Goal: Communication & Community: Ask a question

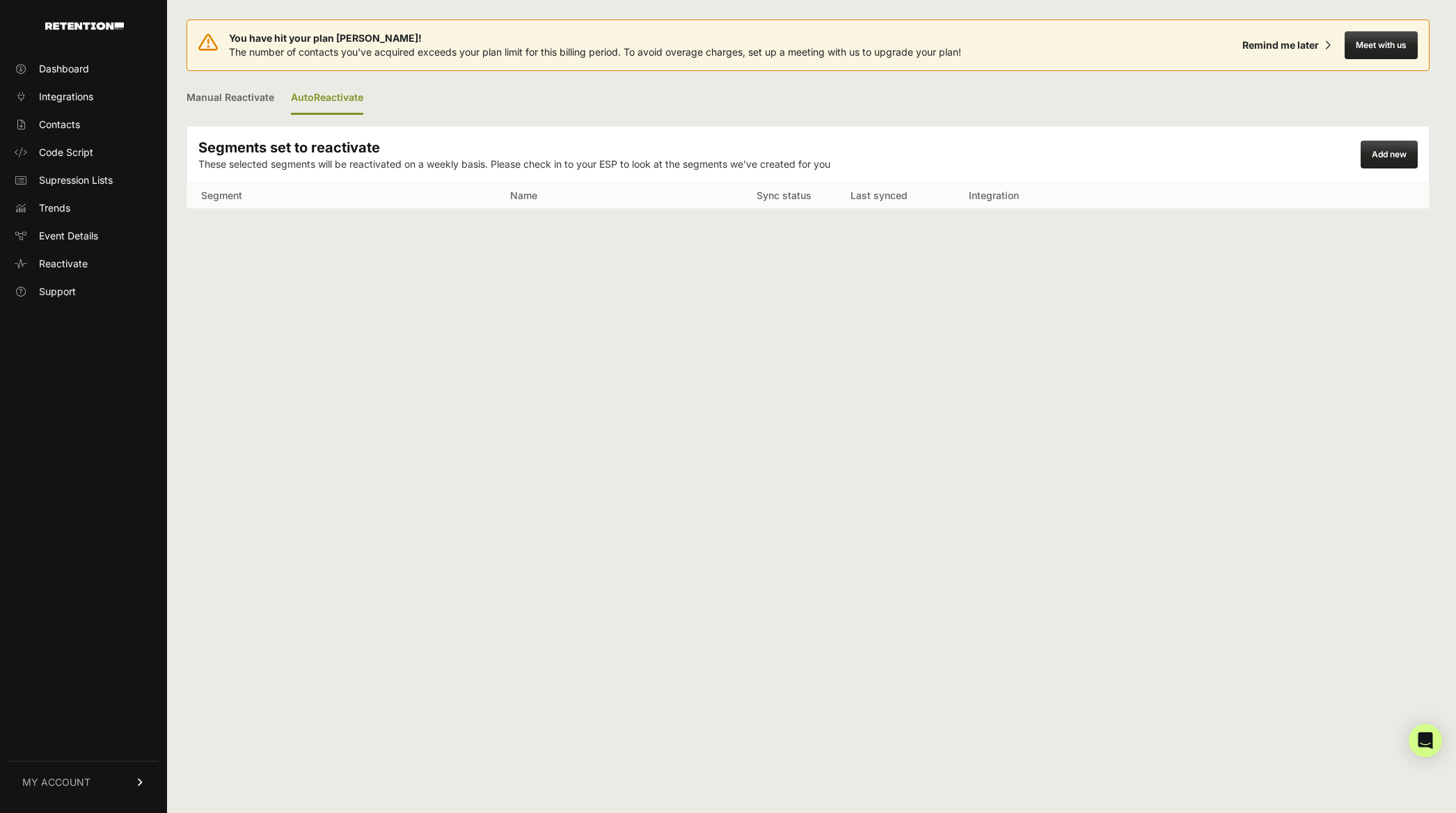
click at [1384, 158] on div "Add new" at bounding box center [1389, 154] width 57 height 28
click at [252, 103] on link "Manual Reactivate" at bounding box center [230, 98] width 87 height 33
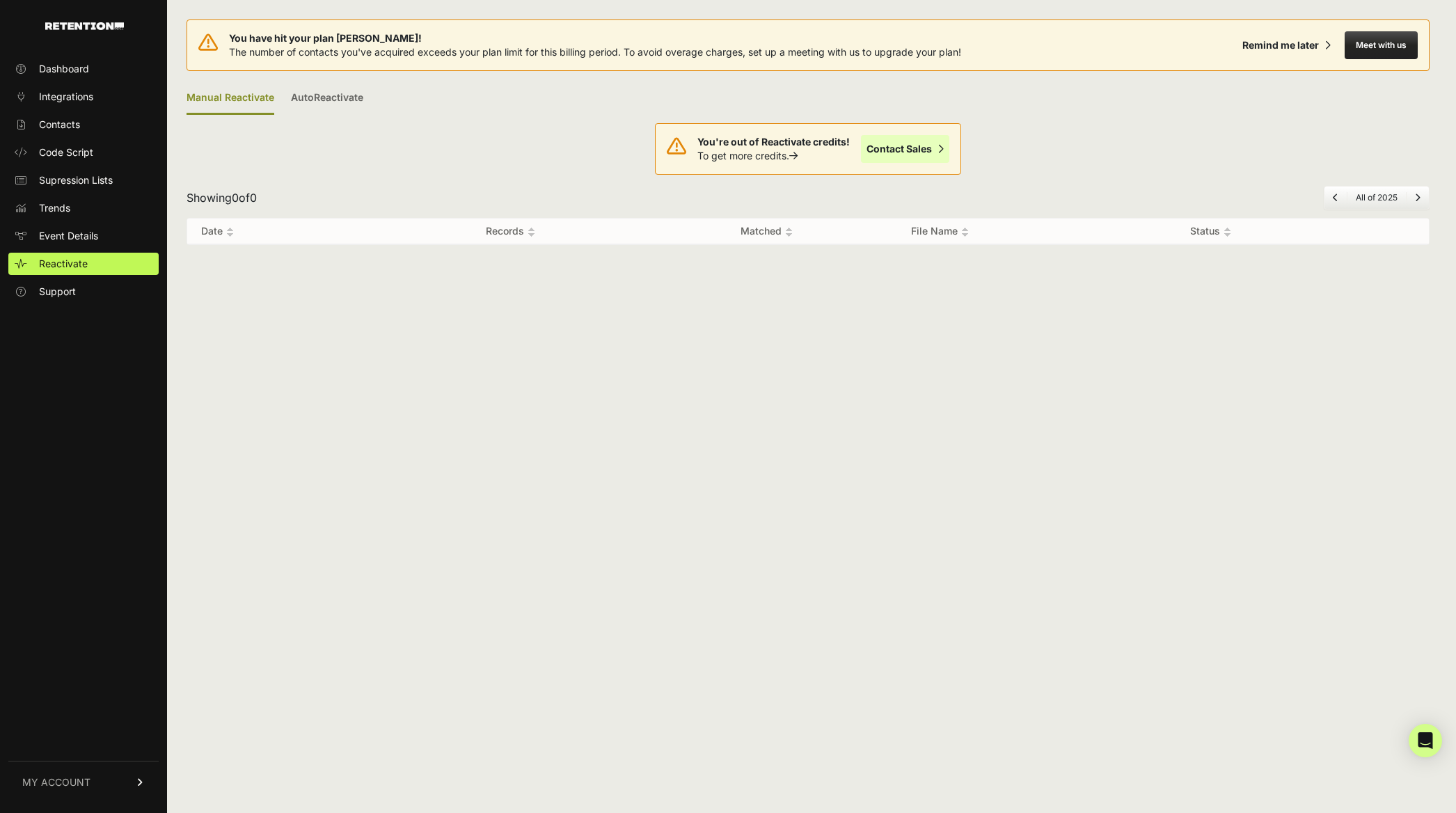
click at [901, 137] on link "Contact Sales" at bounding box center [905, 148] width 88 height 28
click at [76, 776] on span "MY ACCOUNT" at bounding box center [57, 782] width 68 height 14
click at [72, 739] on link "Billing" at bounding box center [83, 736] width 150 height 23
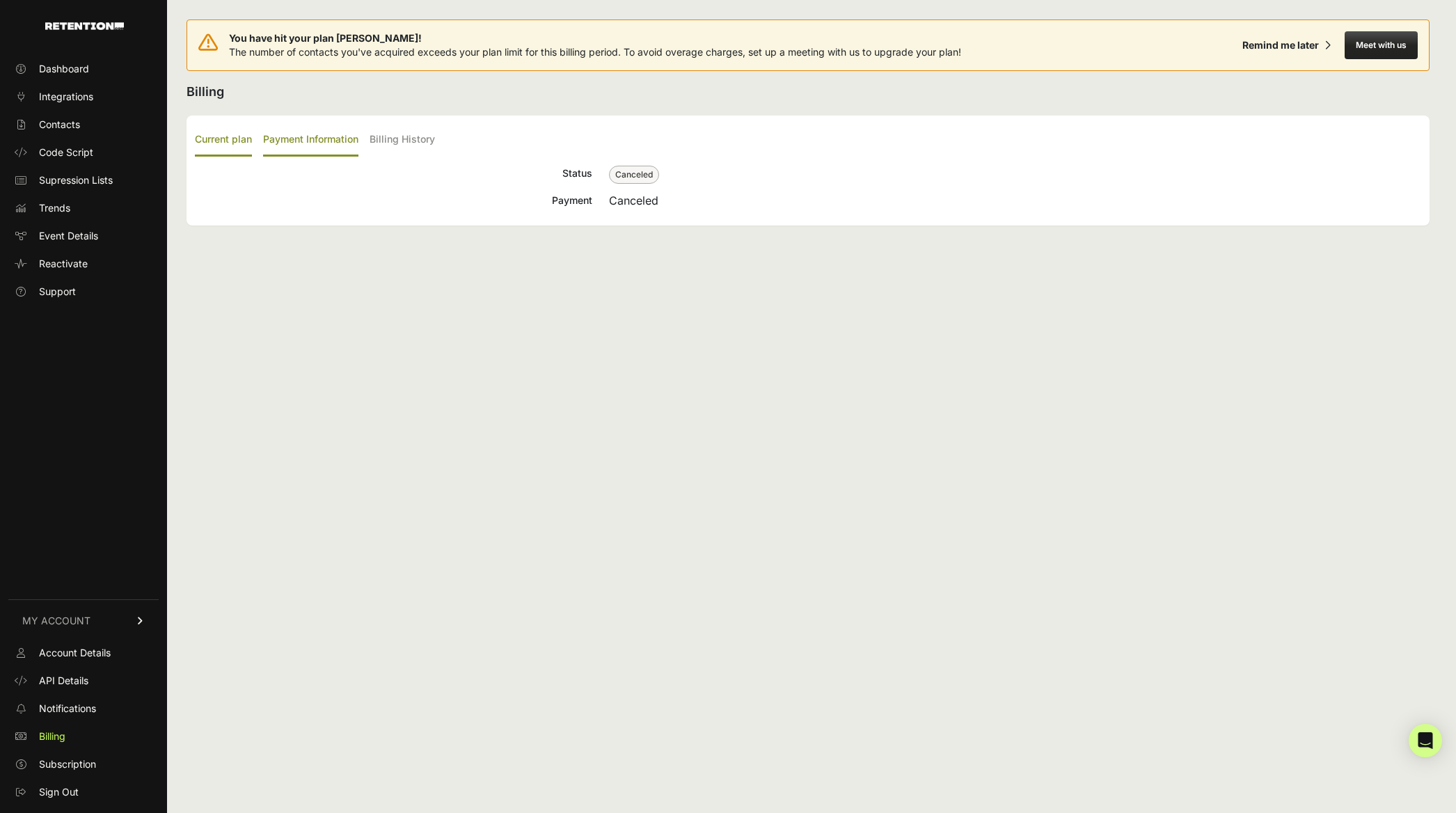
click at [309, 141] on label "Payment Information" at bounding box center [310, 140] width 95 height 33
click at [0, 0] on input "Payment Information" at bounding box center [0, 0] width 0 height 0
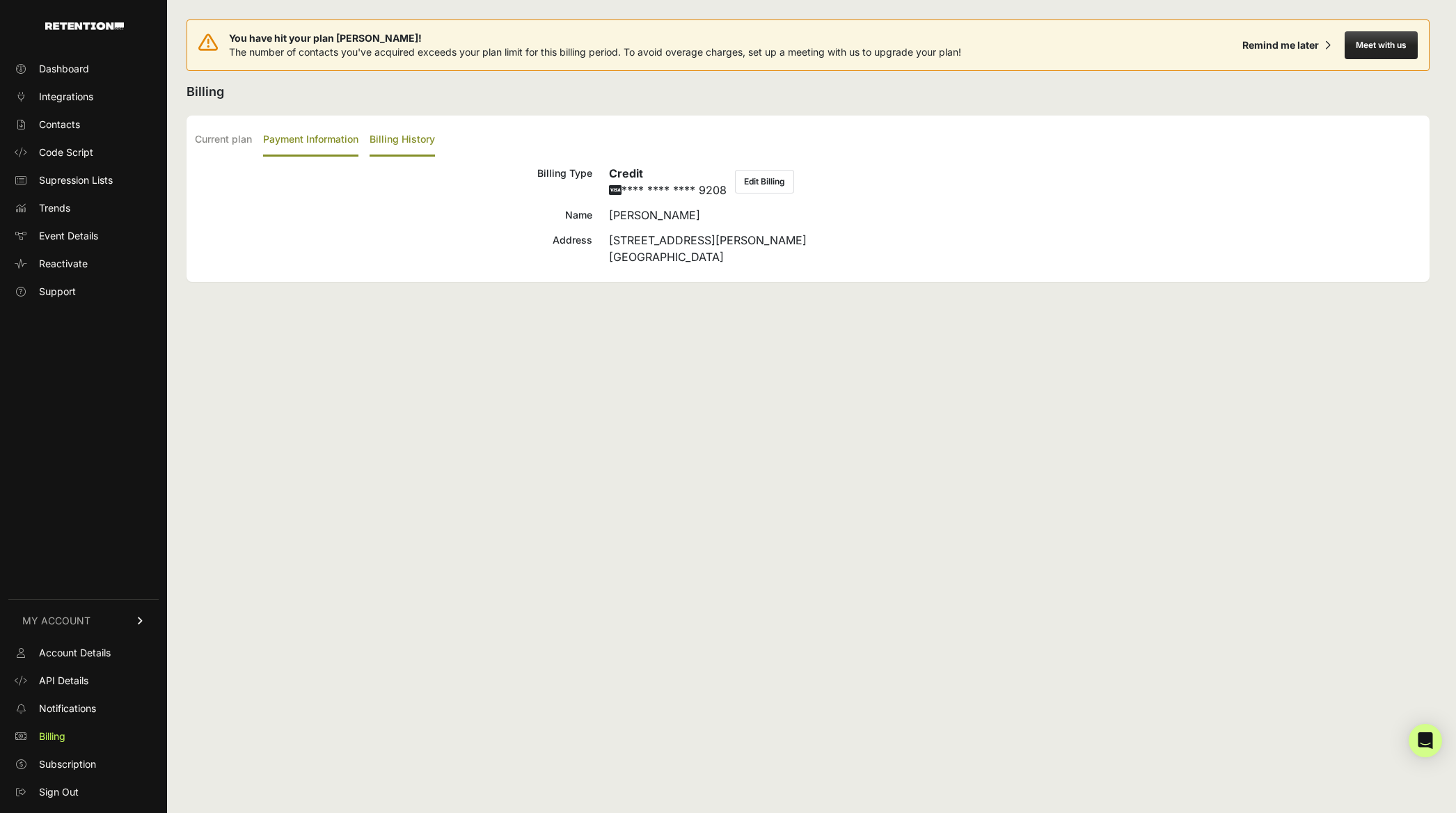
click at [427, 138] on label "Billing History" at bounding box center [403, 140] width 66 height 33
click at [0, 0] on input "Billing History" at bounding box center [0, 0] width 0 height 0
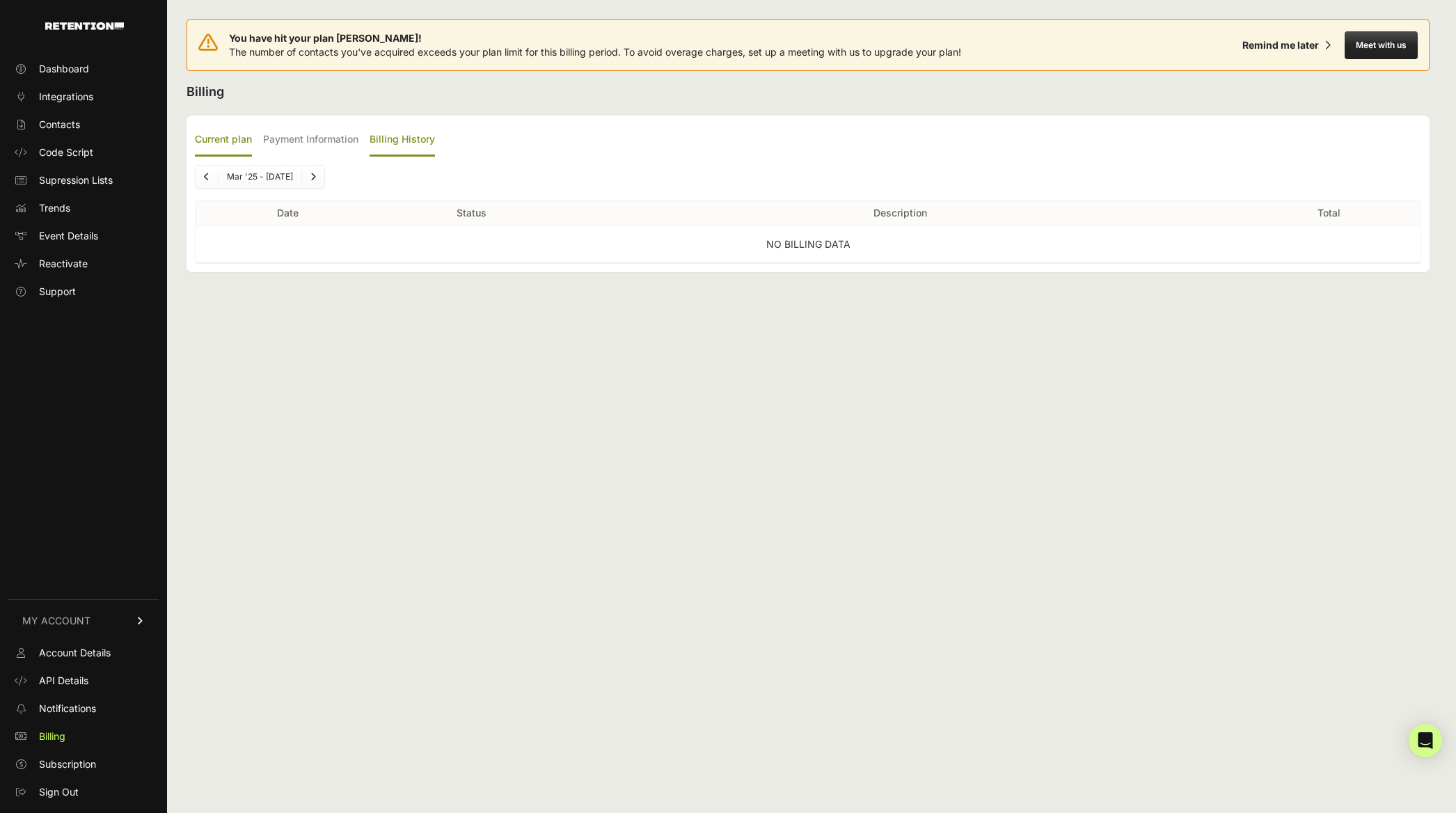
click at [212, 133] on label "Current plan" at bounding box center [223, 140] width 57 height 33
click at [0, 0] on input "Current plan" at bounding box center [0, 0] width 0 height 0
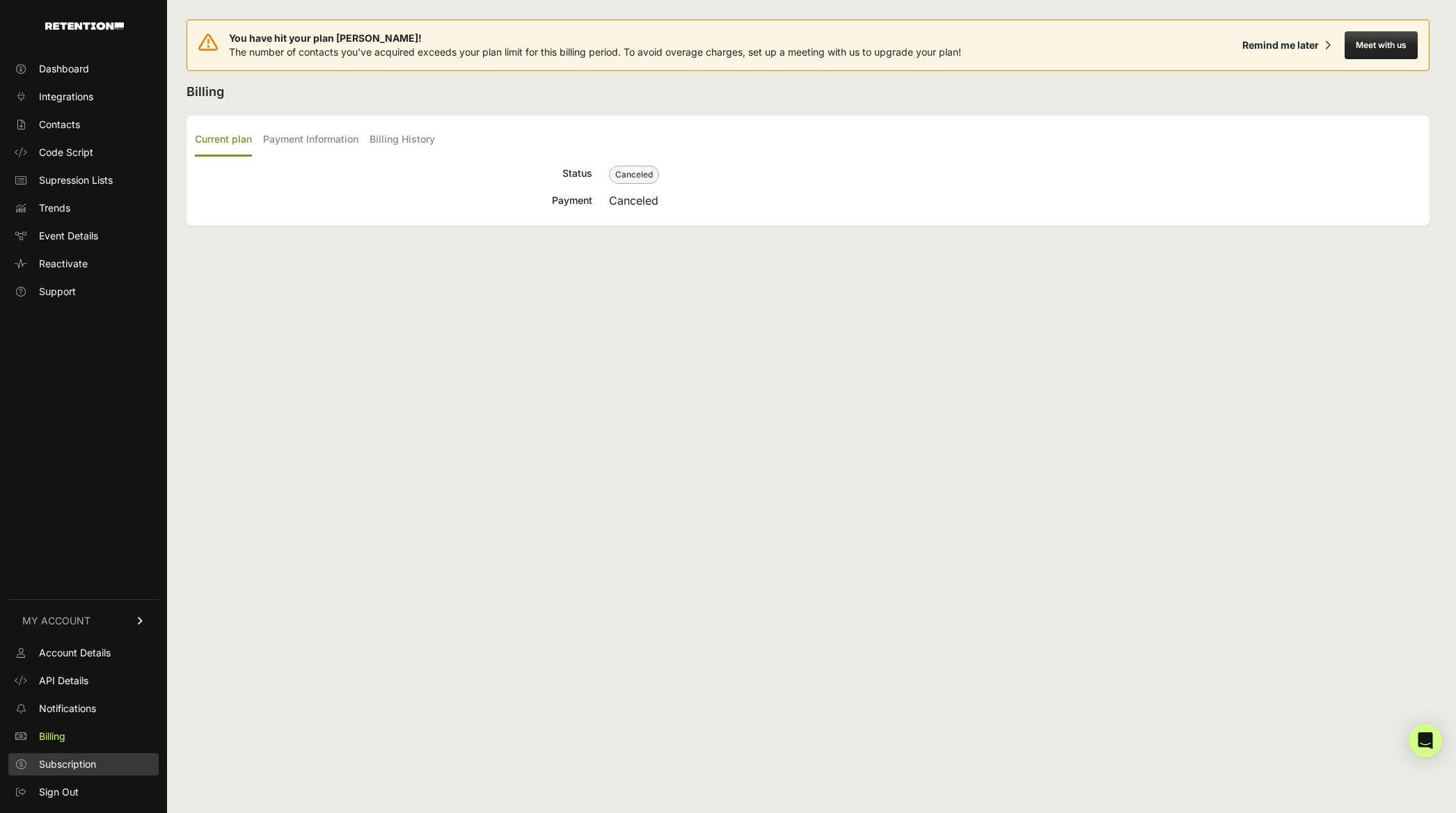
click at [82, 763] on span "Subscription" at bounding box center [68, 764] width 57 height 14
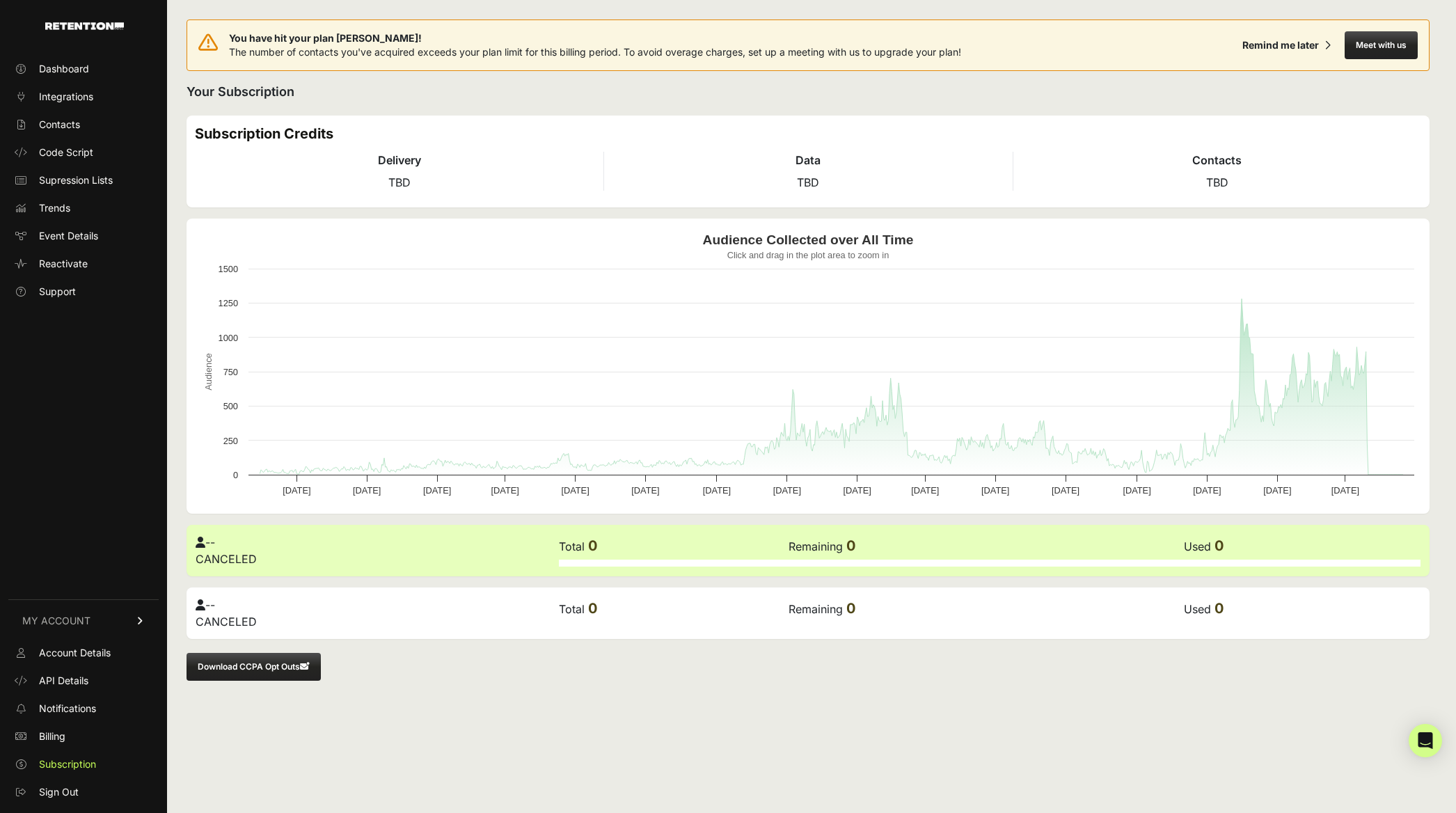
click at [1364, 53] on button "Meet with us" at bounding box center [1381, 45] width 73 height 28
click at [1424, 742] on icon "Open Intercom Messenger" at bounding box center [1425, 740] width 16 height 18
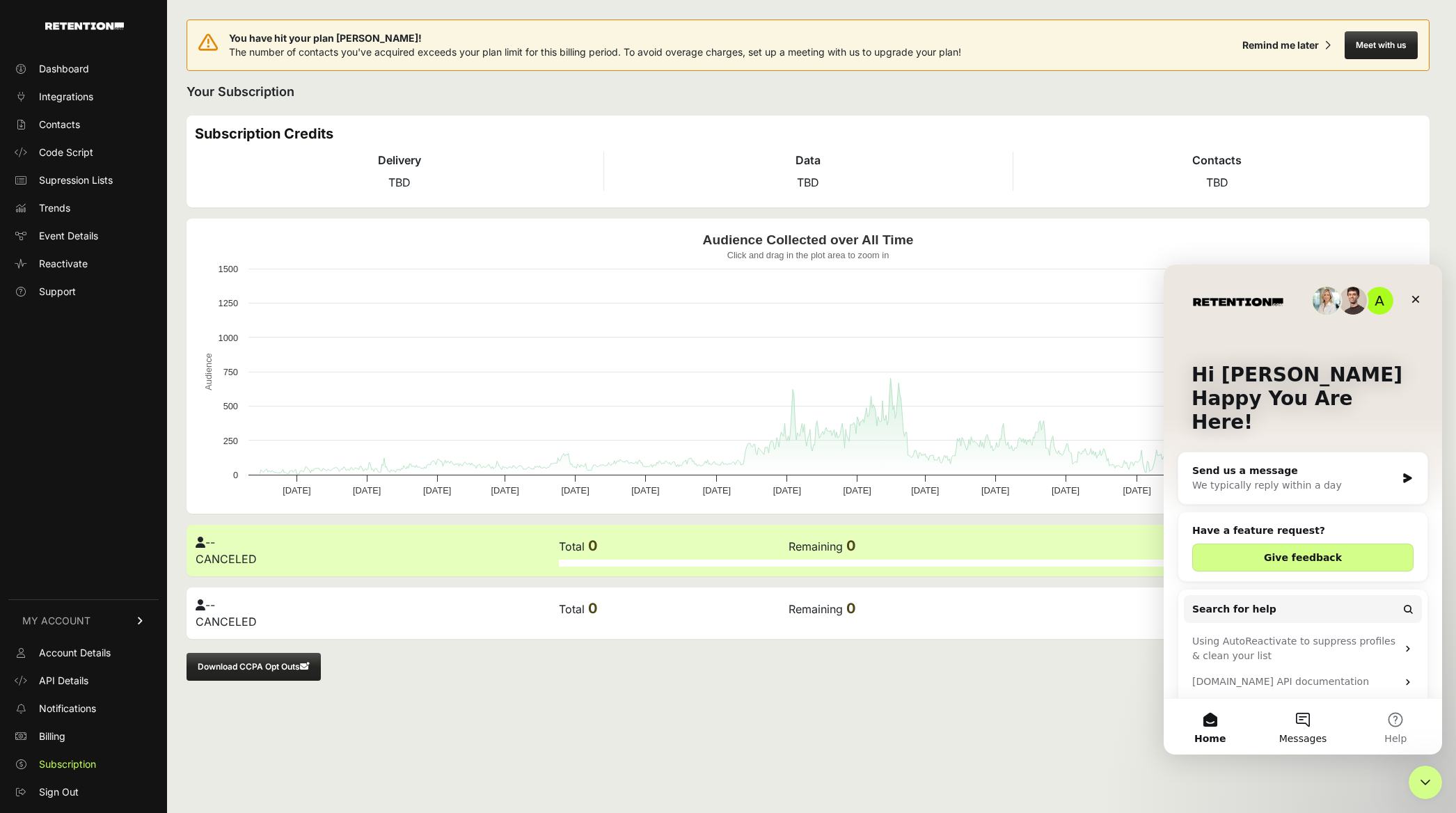
click at [1294, 723] on button "Messages" at bounding box center [1302, 726] width 92 height 55
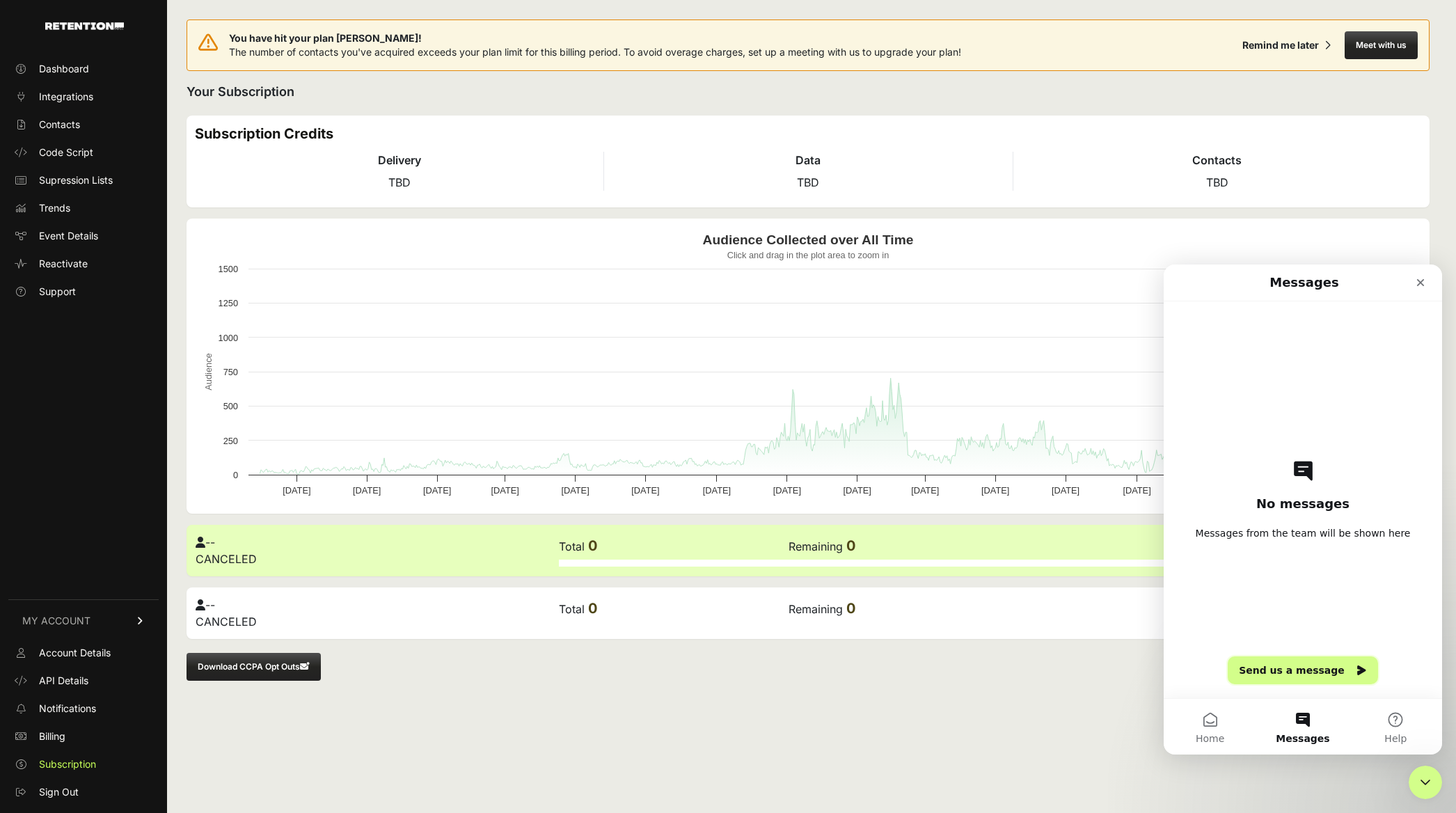
click at [1302, 669] on button "Send us a message" at bounding box center [1302, 670] width 150 height 28
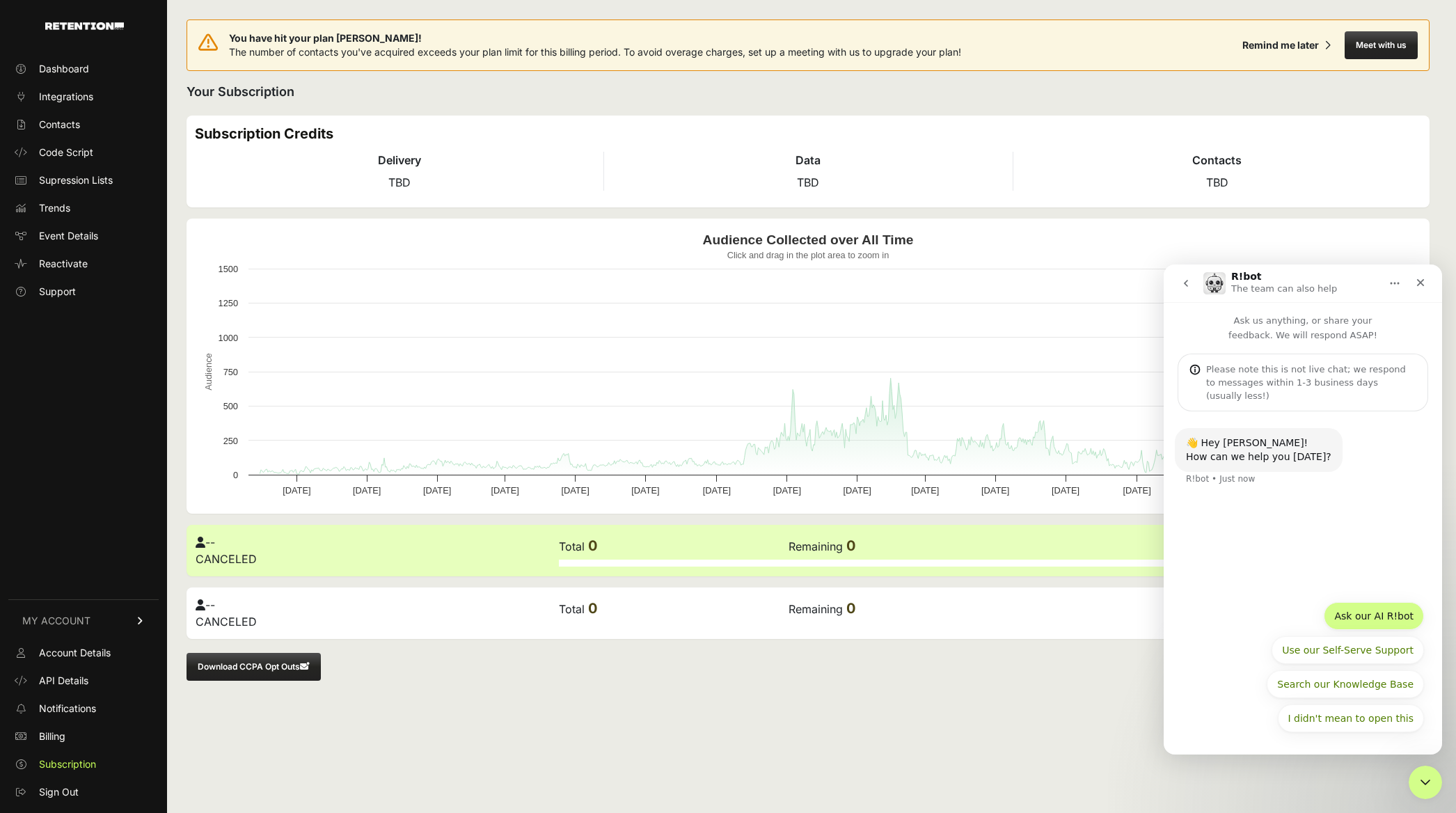
click at [1369, 613] on button "Ask our AI R!bot" at bounding box center [1374, 616] width 100 height 28
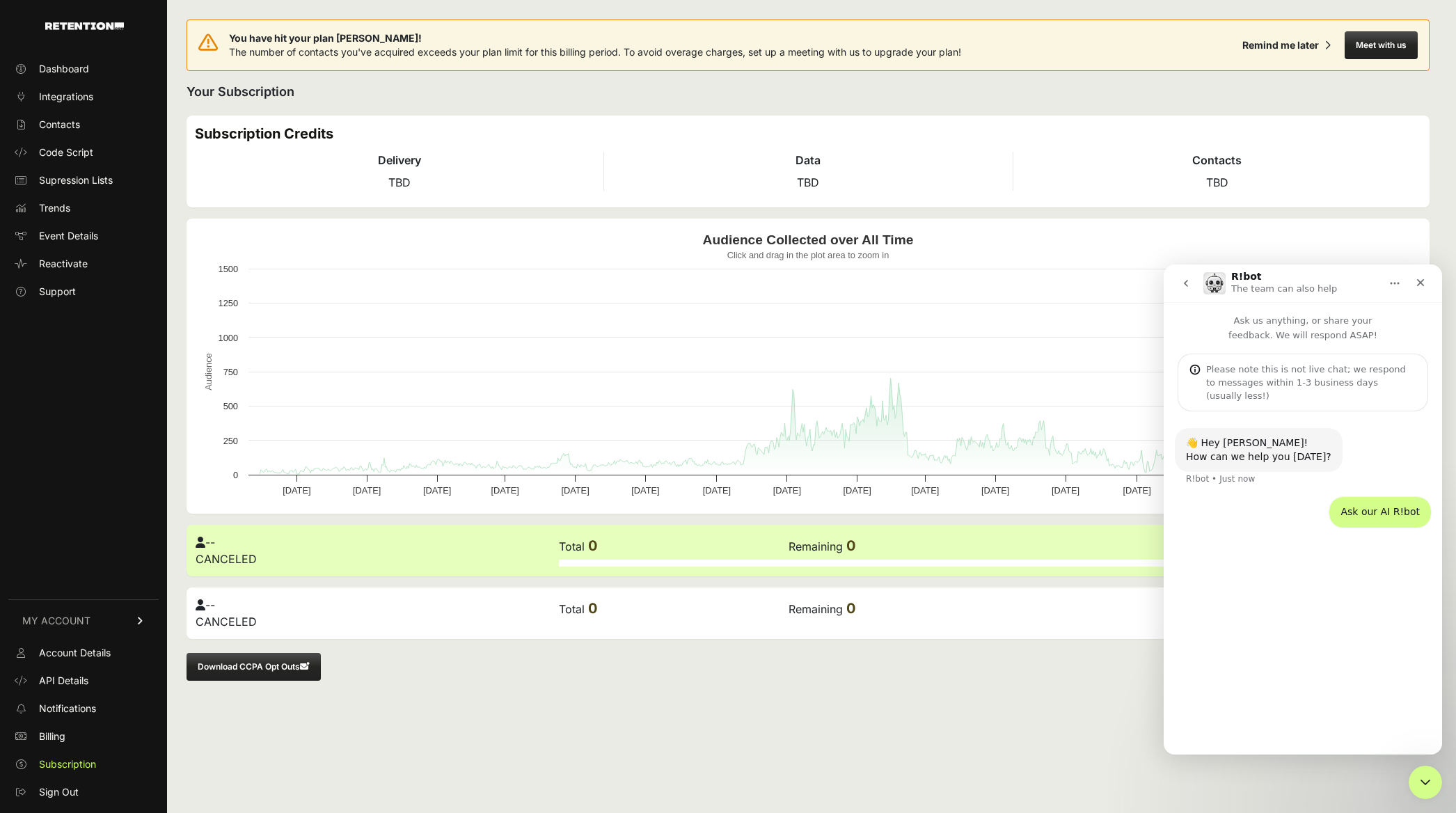
click at [1299, 497] on div "Ask our AI R!bot [PERSON_NAME] • Just now" at bounding box center [1303, 520] width 256 height 47
click at [1272, 656] on div "👋 Hey [PERSON_NAME]! How can we help you [DATE]? R!bot • Just now Ask our AI R!…" at bounding box center [1302, 576] width 278 height 331
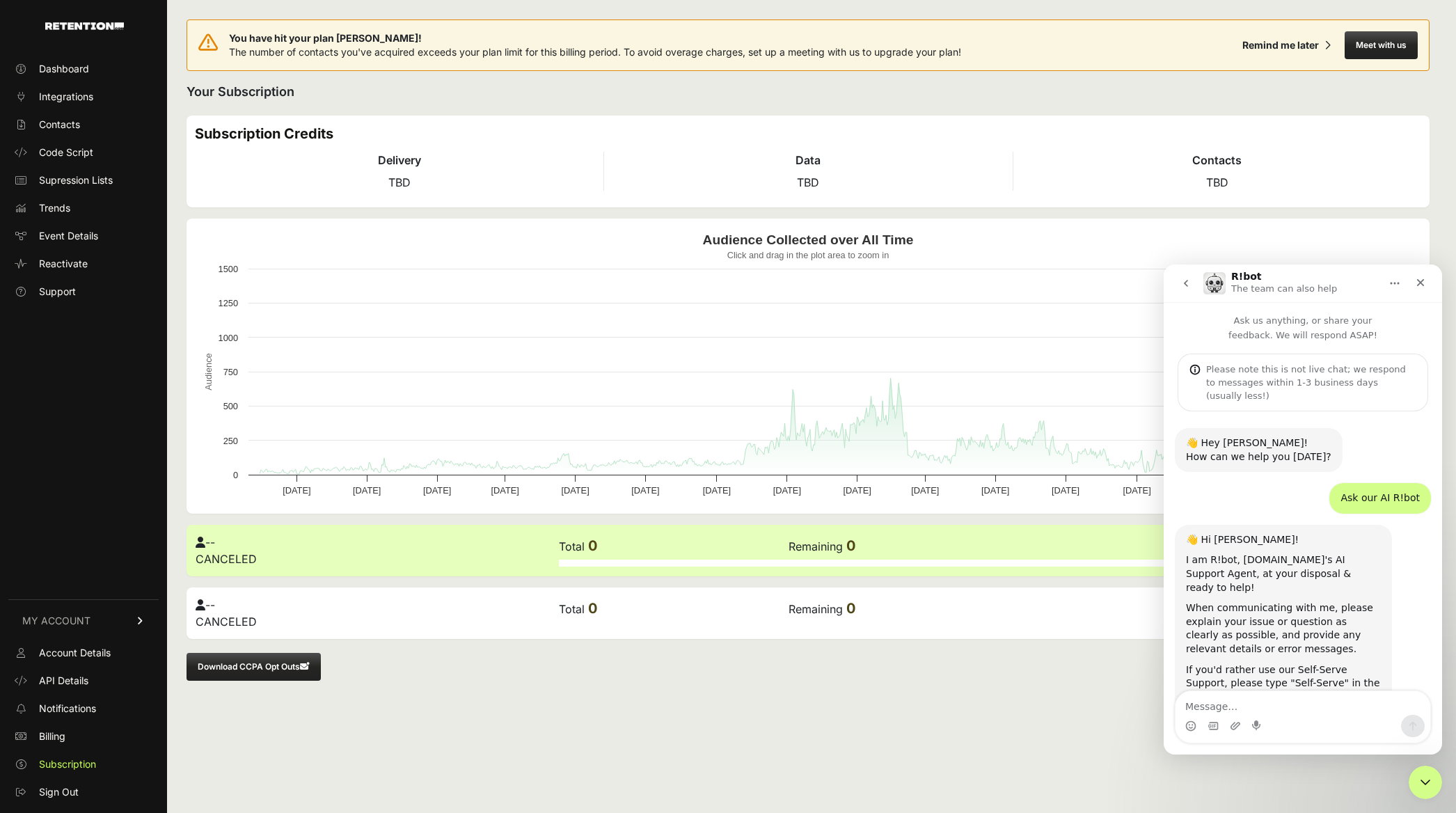
scroll to position [8, 0]
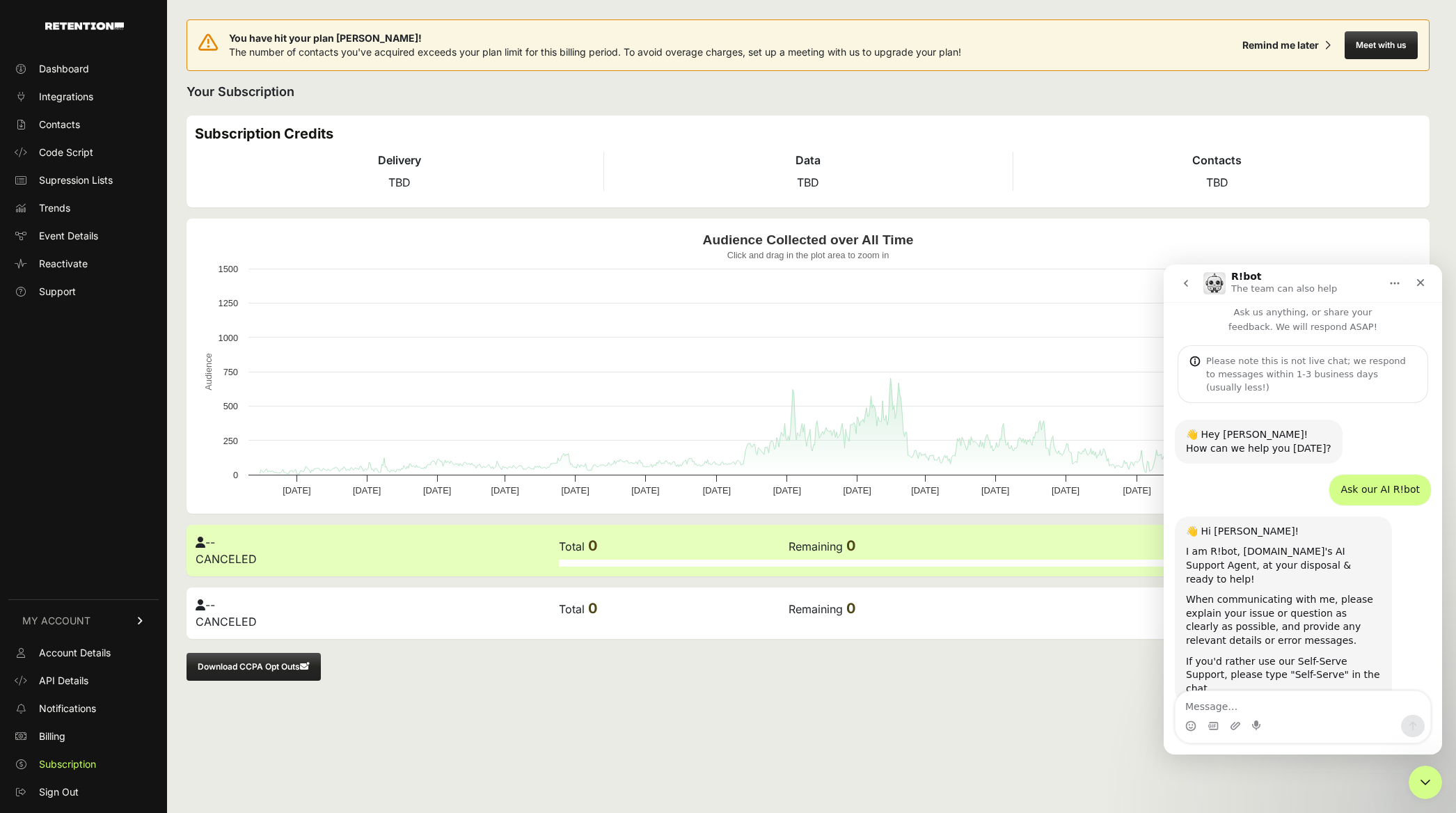
click at [1277, 705] on textarea "Message…" at bounding box center [1303, 702] width 255 height 24
type textarea "Hello we would like to activate our account again. Can we please have someone f…"
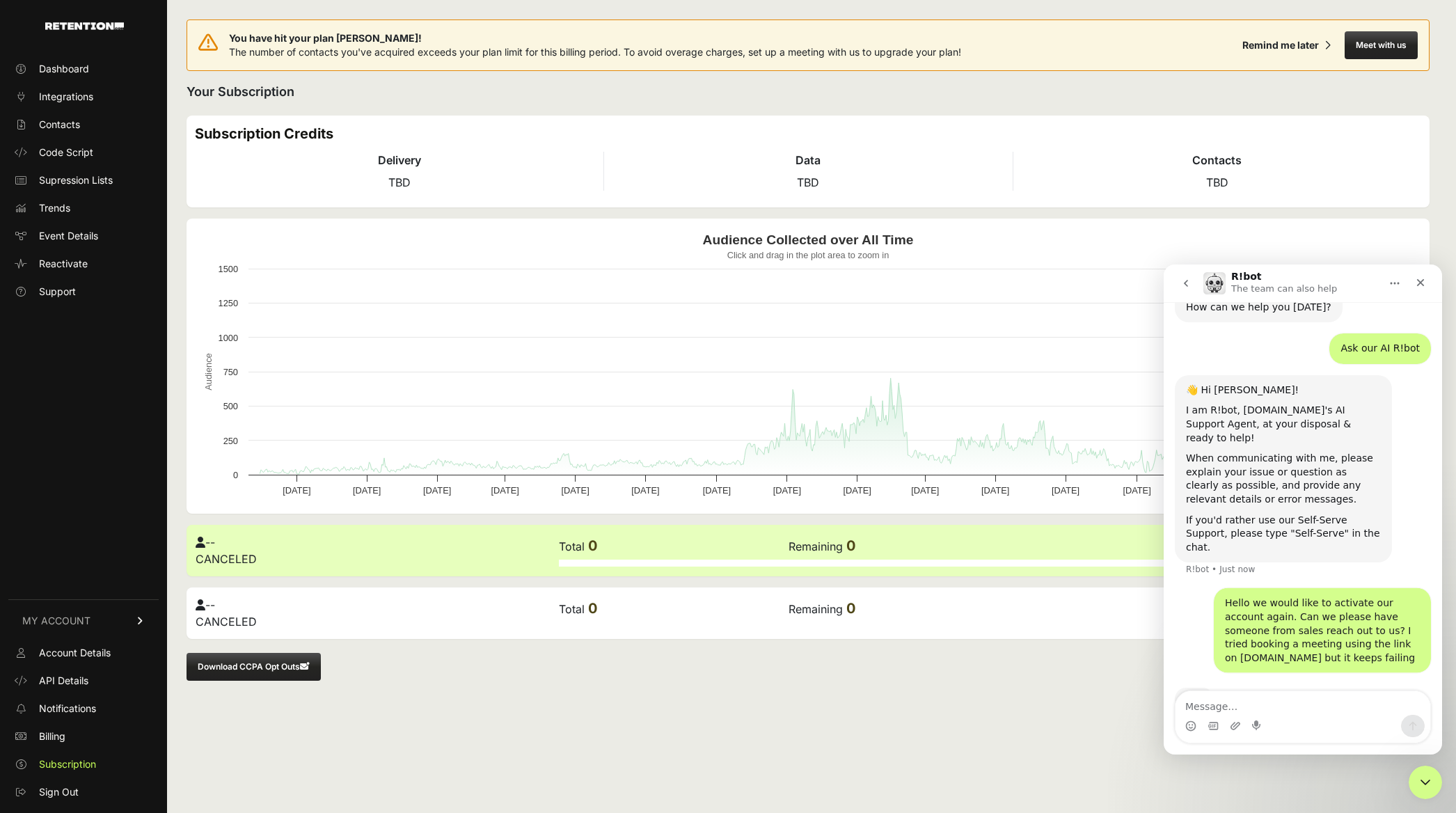
scroll to position [150, 0]
click at [1325, 702] on textarea "Message…" at bounding box center [1303, 702] width 255 height 24
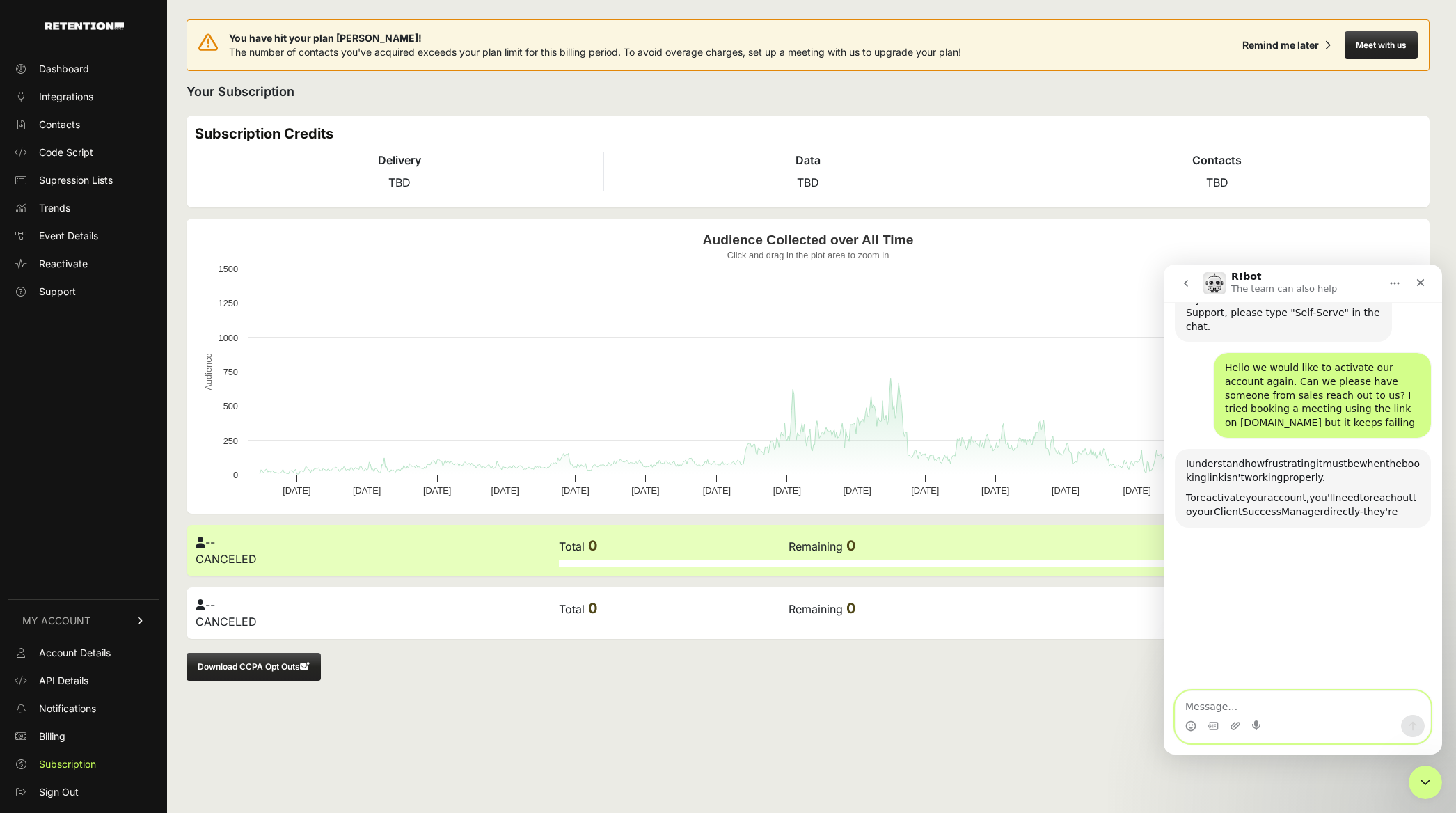
scroll to position [384, 0]
